Goal: Task Accomplishment & Management: Manage account settings

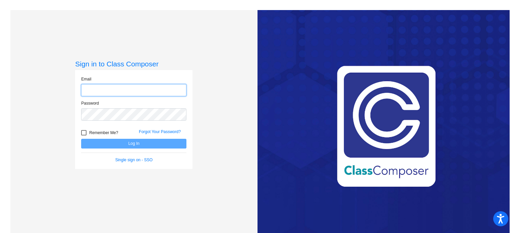
click at [134, 89] on input "email" at bounding box center [133, 90] width 105 height 12
type input "[EMAIL_ADDRESS][DOMAIN_NAME]"
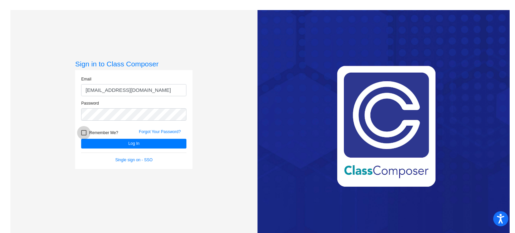
click at [82, 133] on div at bounding box center [83, 132] width 5 height 5
click at [84, 136] on input "Remember Me?" at bounding box center [84, 136] width 0 height 0
checkbox input "true"
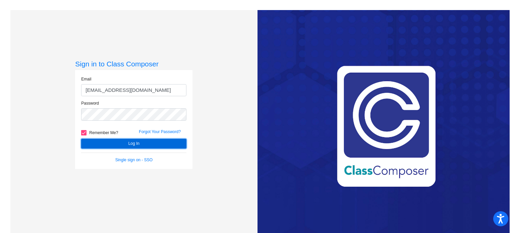
click at [97, 143] on button "Log In" at bounding box center [133, 144] width 105 height 10
click at [142, 143] on button "Log In" at bounding box center [133, 144] width 105 height 10
click at [134, 143] on button "Log In" at bounding box center [133, 144] width 105 height 10
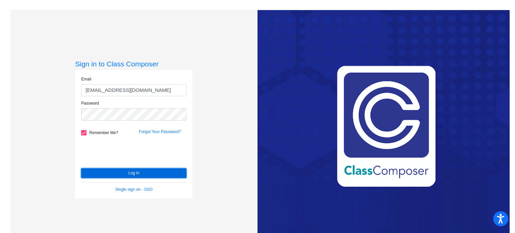
click at [174, 177] on button "Log In" at bounding box center [133, 173] width 105 height 10
click at [148, 171] on button "Log In" at bounding box center [133, 173] width 105 height 10
